Goal: Task Accomplishment & Management: Manage account settings

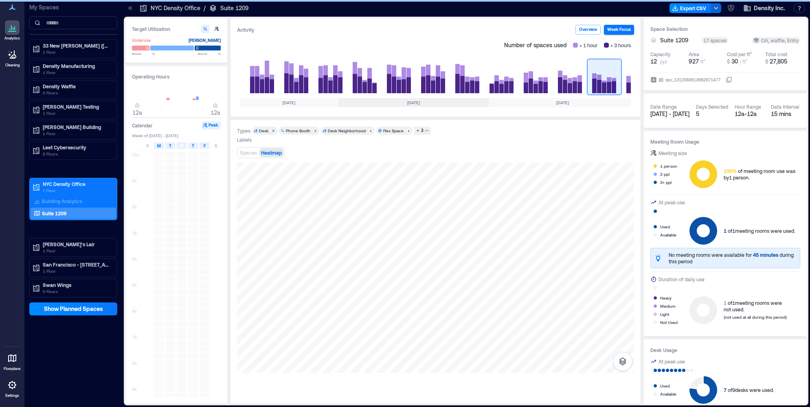
scroll to position [0, 49]
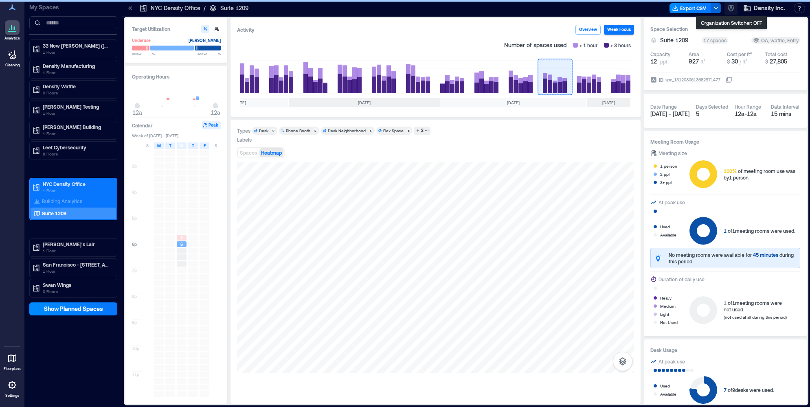
click at [732, 11] on icon "button" at bounding box center [731, 8] width 8 height 8
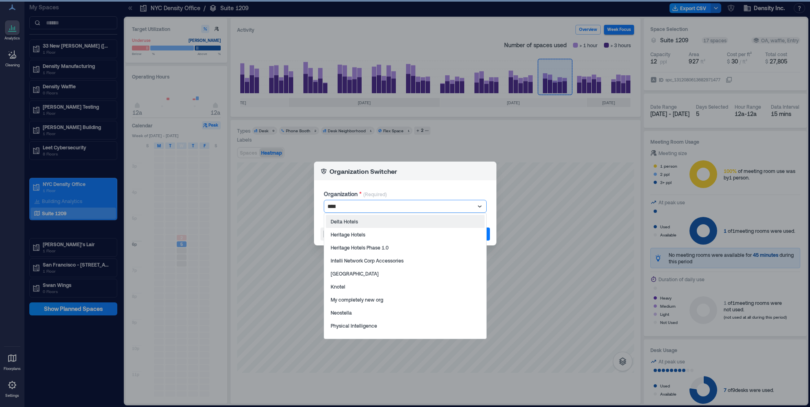
type input "*****"
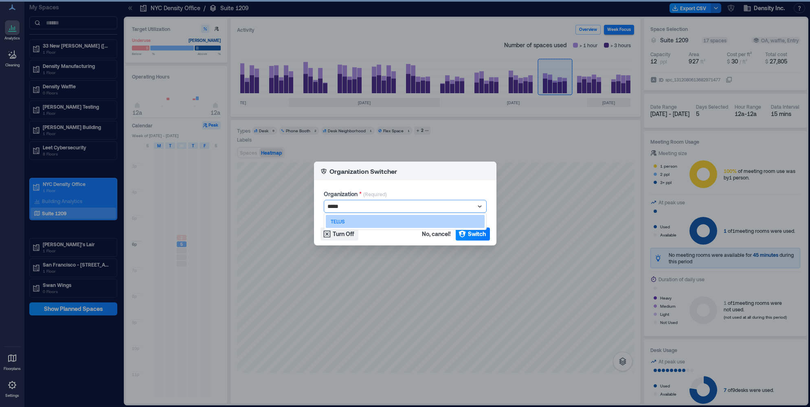
click at [388, 221] on div "TELUS" at bounding box center [405, 221] width 159 height 13
click at [472, 233] on span "Switch" at bounding box center [477, 234] width 18 height 8
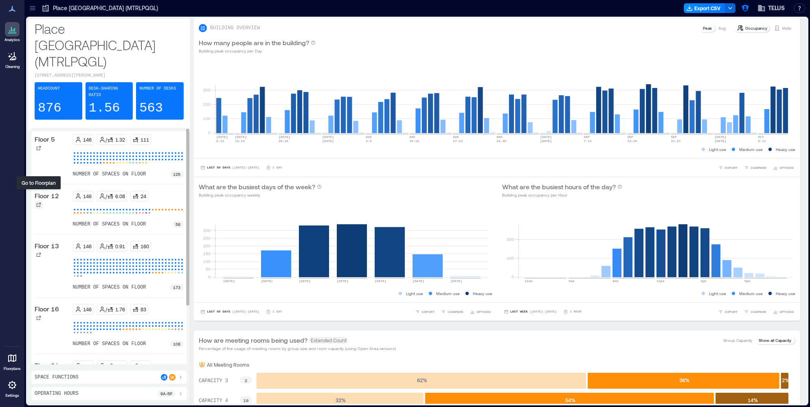
click at [41, 202] on icon at bounding box center [38, 204] width 5 height 5
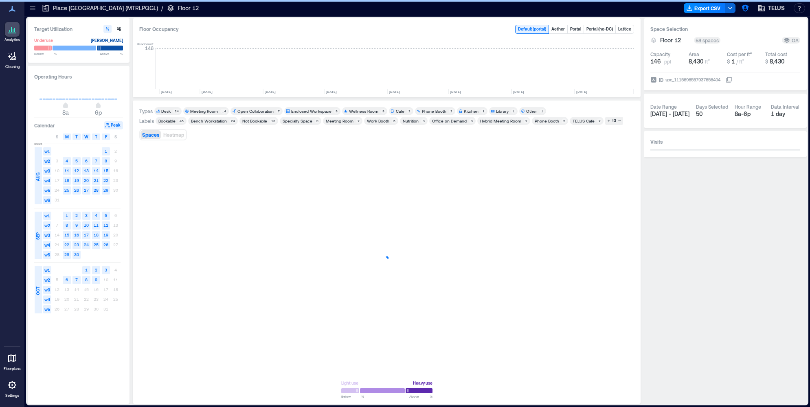
scroll to position [0, 1198]
